Goal: Task Accomplishment & Management: Manage account settings

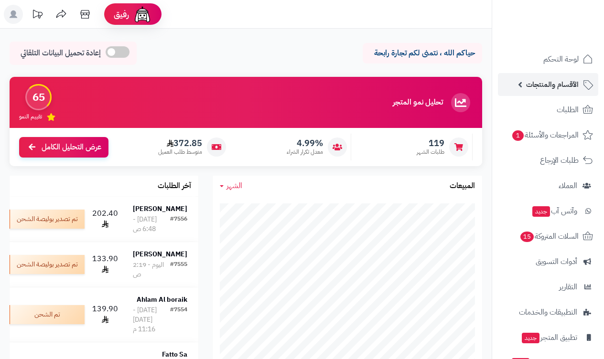
click at [561, 85] on span "الأقسام والمنتجات" at bounding box center [552, 84] width 53 height 13
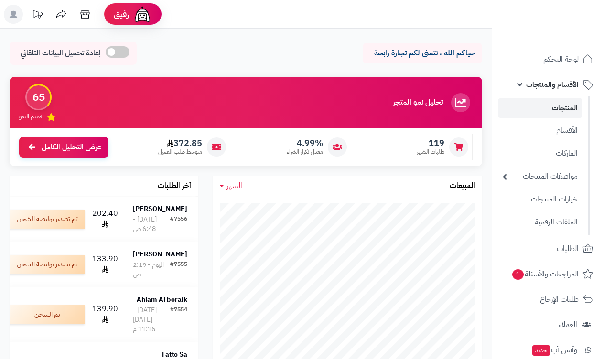
click at [563, 110] on link "المنتجات" at bounding box center [540, 108] width 85 height 20
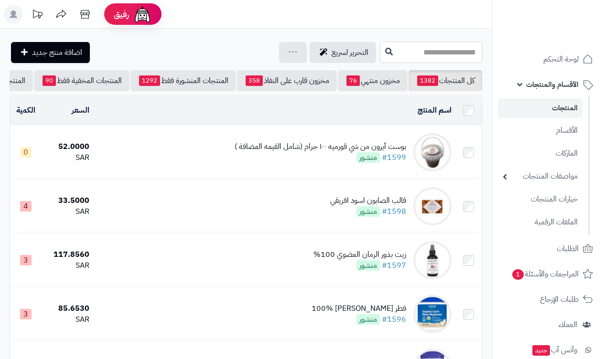
click at [446, 55] on input "text" at bounding box center [431, 53] width 102 height 22
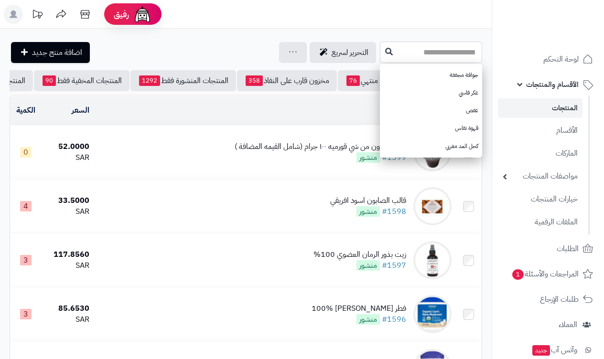
type input "*"
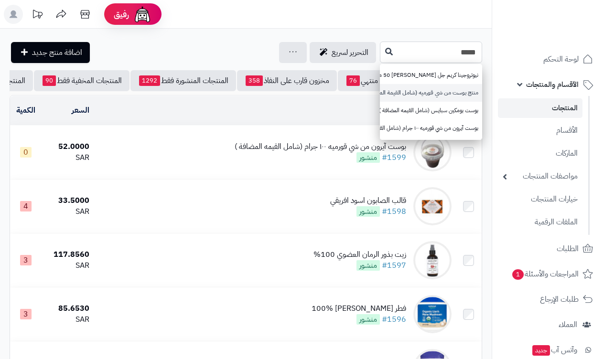
type input "****"
click at [438, 89] on link "منتج بوست من شي قورميه (شامل القيمة المضافة)" at bounding box center [431, 93] width 102 height 18
